Goal: Task Accomplishment & Management: Manage account settings

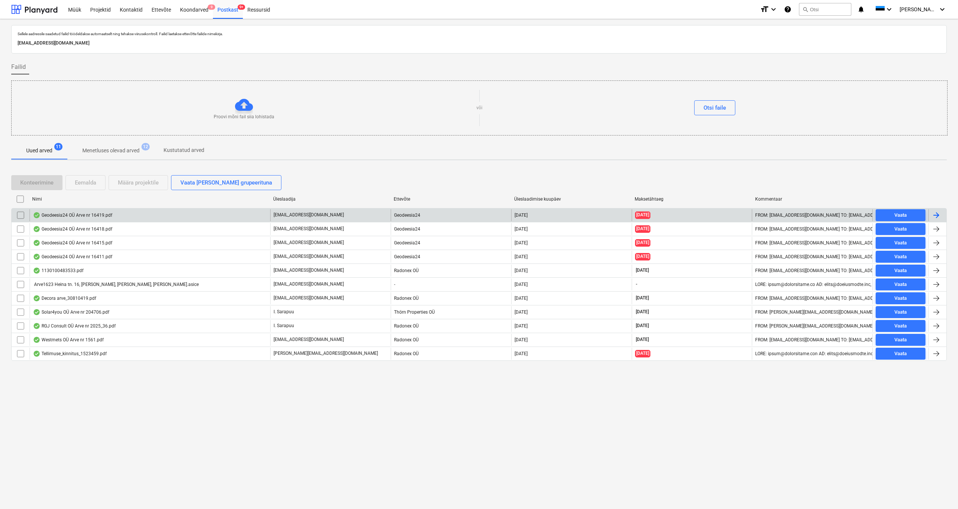
click at [85, 214] on div "Geodeesia24 OÜ Arve nr 16419.pdf" at bounding box center [72, 215] width 79 height 6
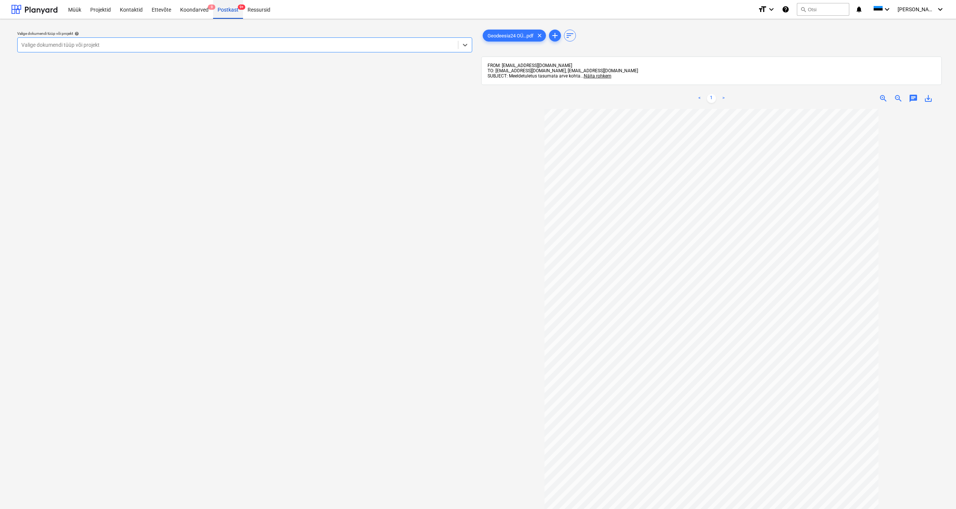
click at [231, 12] on div "Postkast 9+" at bounding box center [228, 9] width 30 height 19
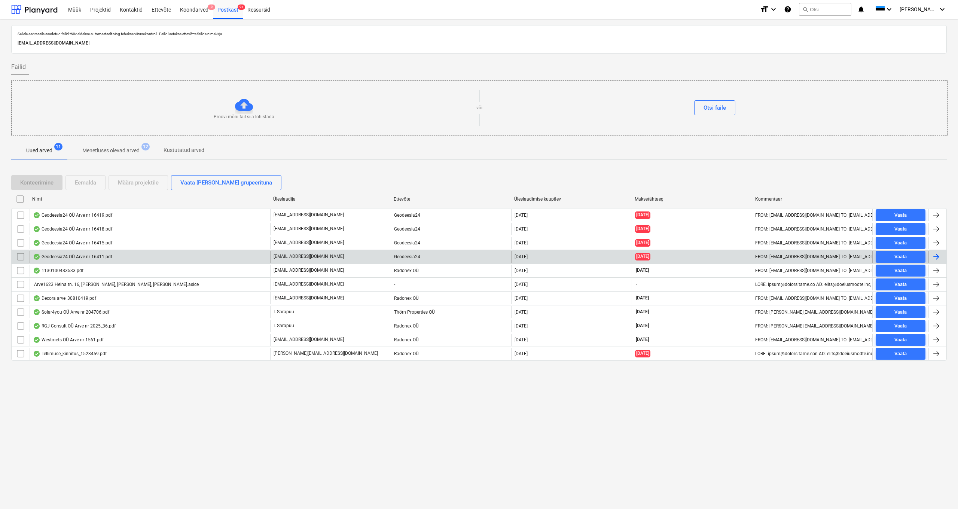
click at [49, 255] on div "Geodeesia24 OÜ Arve nr 16411.pdf" at bounding box center [72, 257] width 79 height 6
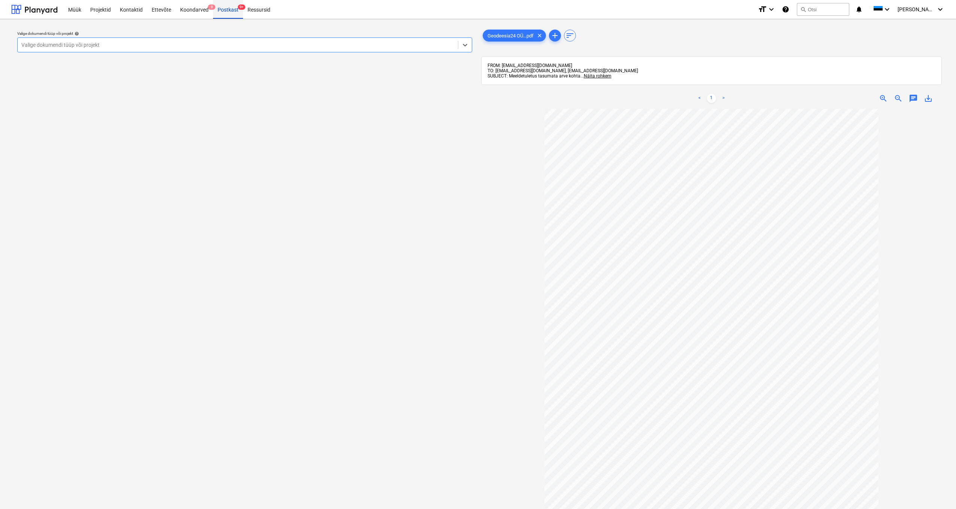
click at [227, 12] on div "Postkast 9+" at bounding box center [228, 9] width 30 height 19
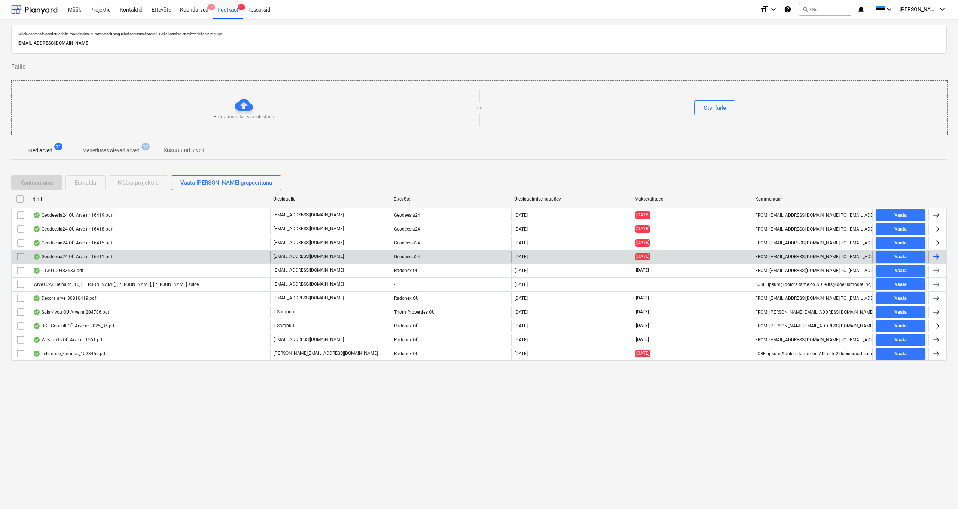
click at [22, 257] on input "checkbox" at bounding box center [21, 257] width 12 height 12
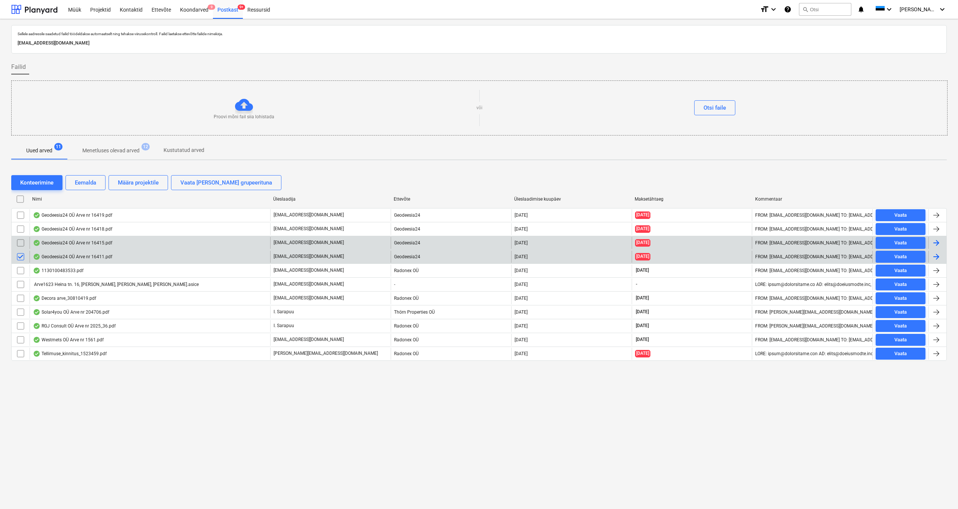
click at [22, 242] on input "checkbox" at bounding box center [21, 243] width 12 height 12
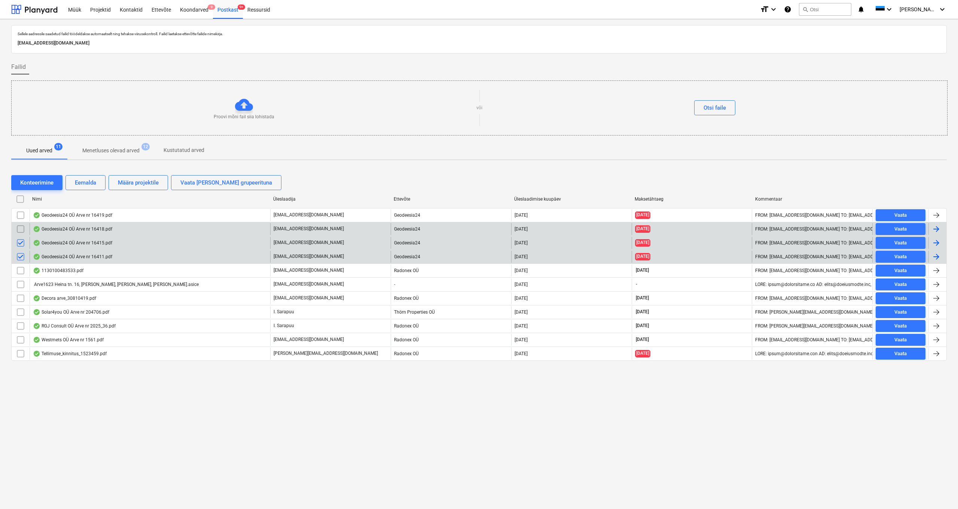
click at [20, 226] on input "checkbox" at bounding box center [21, 229] width 12 height 12
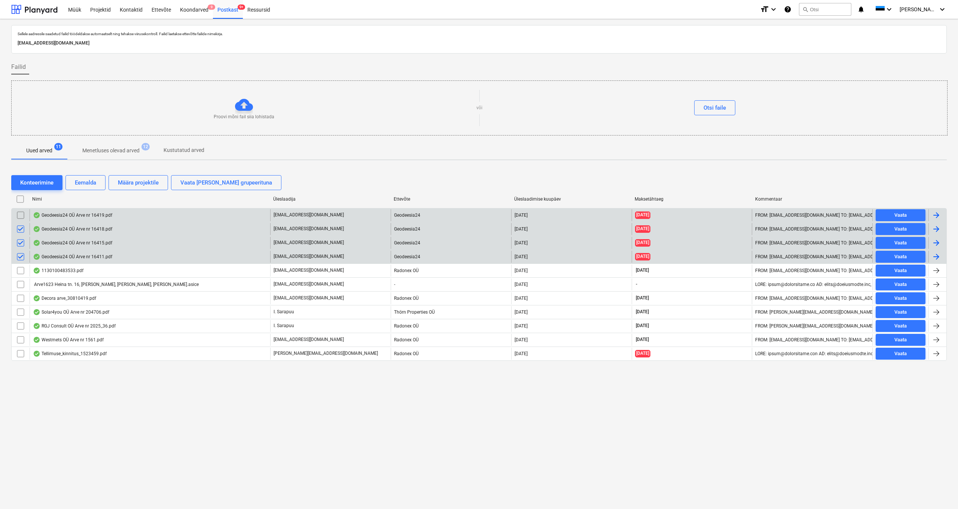
click at [21, 212] on input "checkbox" at bounding box center [21, 215] width 12 height 12
click at [92, 183] on div "Eemalda" at bounding box center [85, 183] width 21 height 10
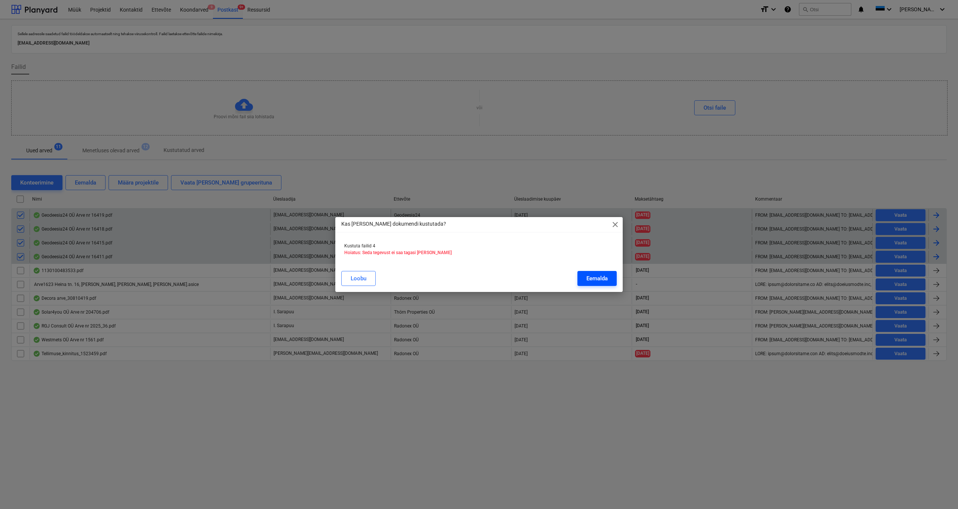
click at [592, 271] on button "Eemalda" at bounding box center [597, 278] width 39 height 15
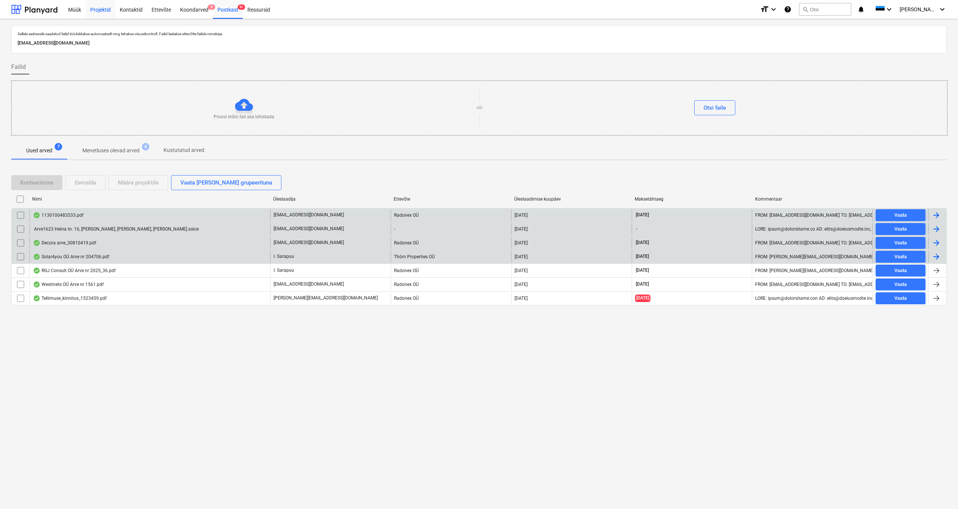
click at [99, 8] on div "Projektid" at bounding box center [101, 9] width 30 height 19
